Goal: Transaction & Acquisition: Purchase product/service

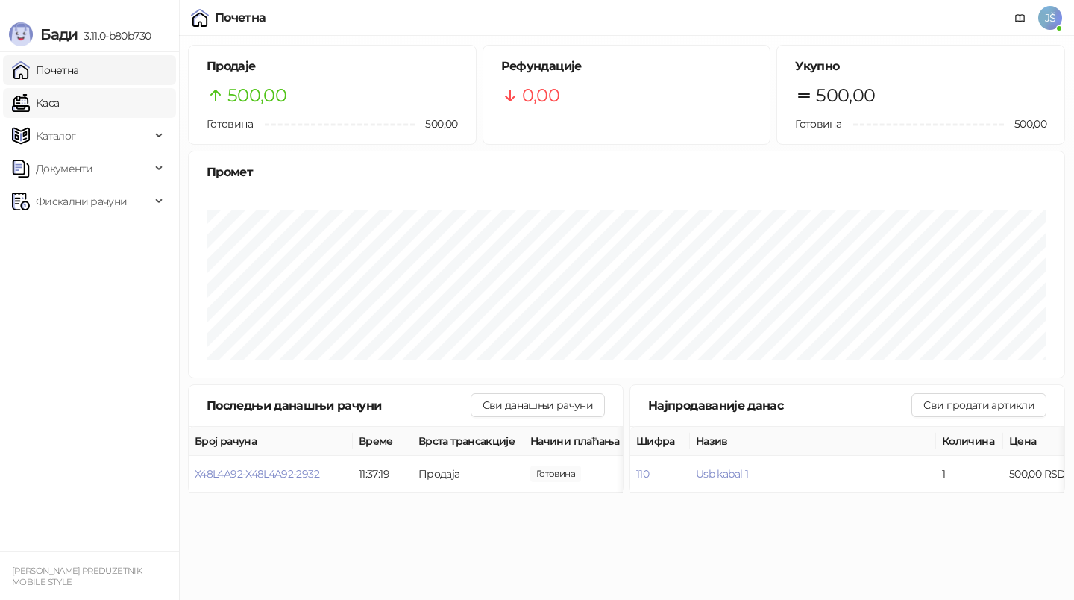
click at [59, 107] on link "Каса" at bounding box center [35, 103] width 47 height 30
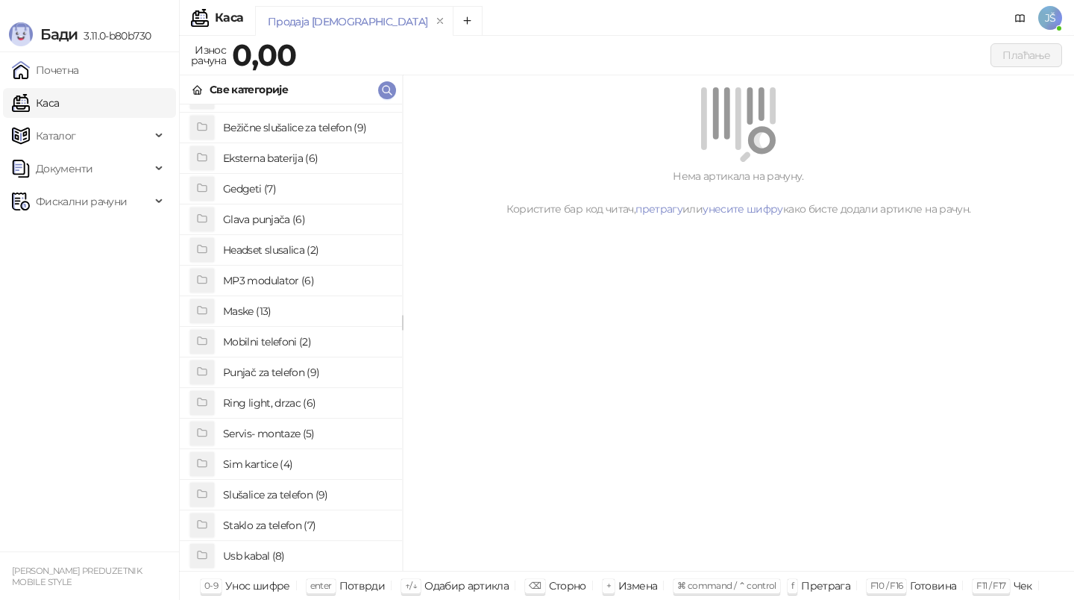
scroll to position [57, 0]
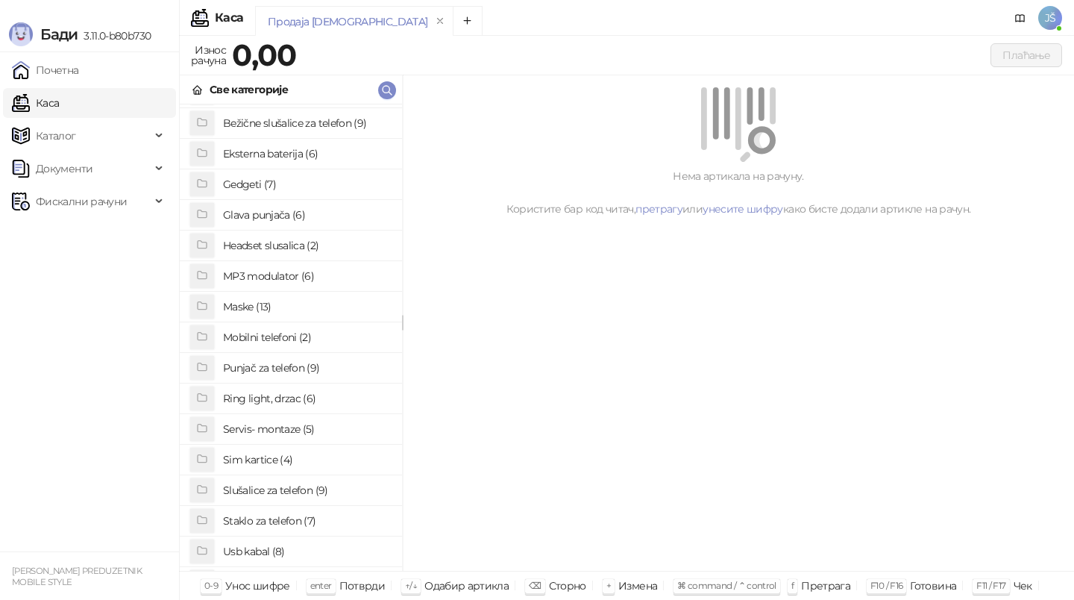
click at [302, 516] on h4 "Staklo za telefon (7)" at bounding box center [306, 521] width 167 height 24
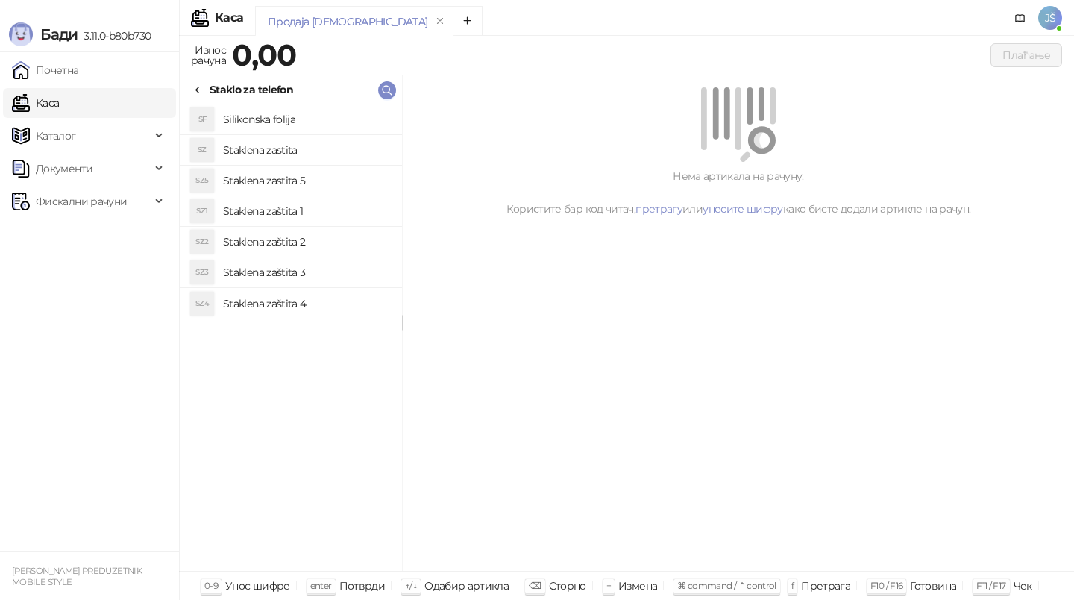
click at [302, 516] on div "SF Silikonska folija SZ Staklena zastita SZ5 Staklena zastita 5 SZ1 Staklena za…" at bounding box center [291, 337] width 222 height 466
click at [319, 122] on h4 "Silikonska folija" at bounding box center [306, 119] width 167 height 24
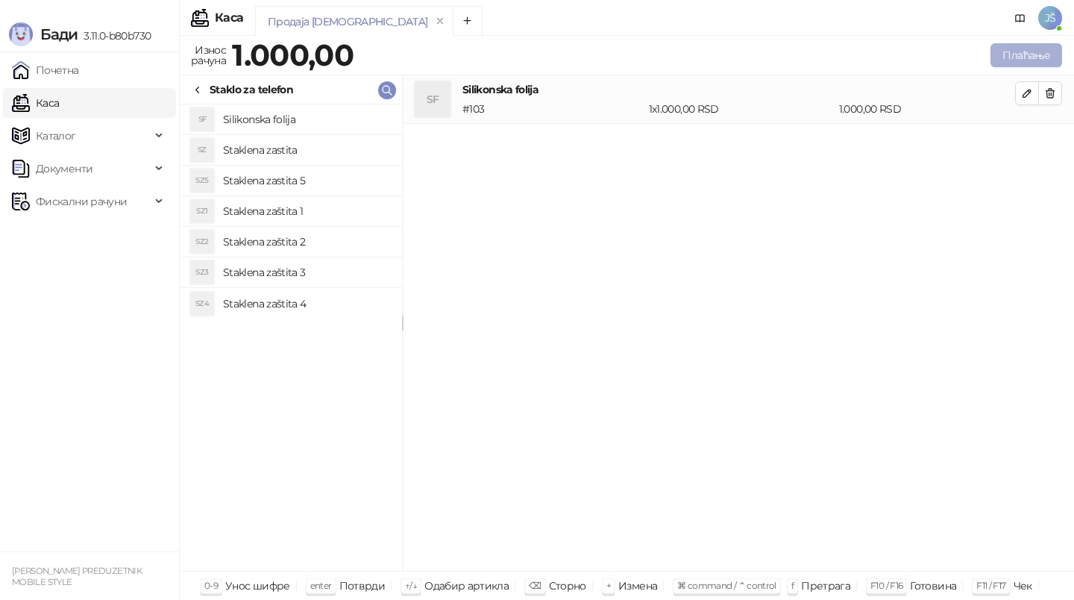
click at [1016, 46] on button "Плаћање" at bounding box center [1027, 55] width 72 height 24
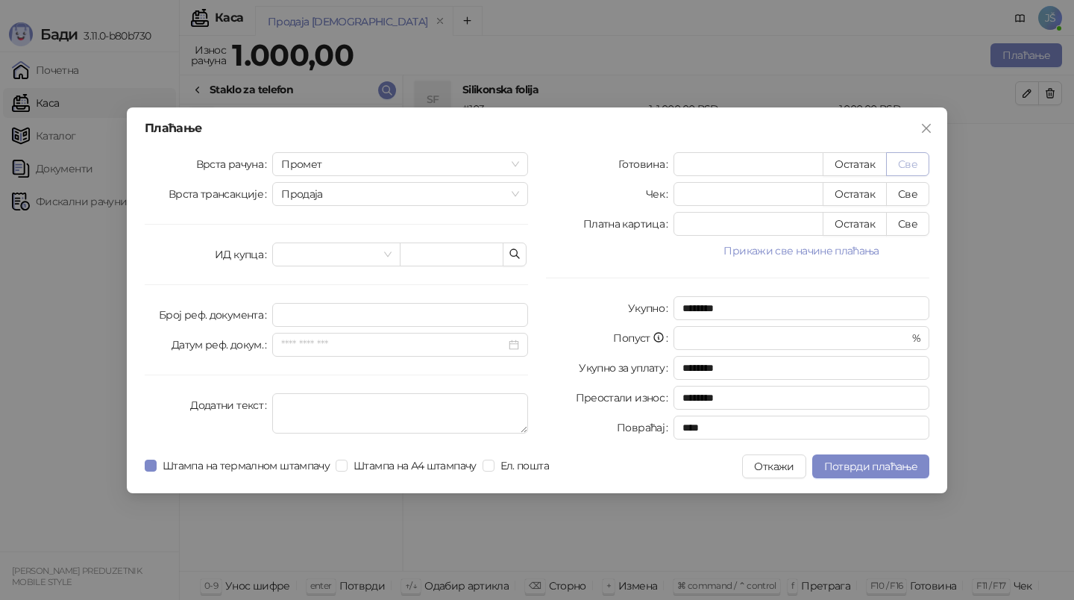
click at [918, 160] on button "Све" at bounding box center [907, 164] width 43 height 24
type input "****"
click at [873, 466] on span "Потврди плаћање" at bounding box center [870, 466] width 93 height 13
